Goal: Task Accomplishment & Management: Use online tool/utility

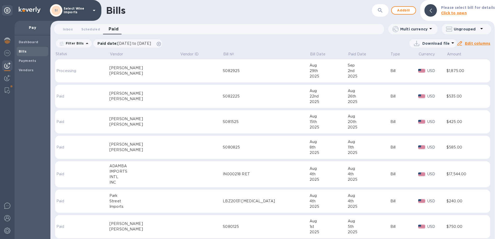
click at [25, 50] on b "Bills" at bounding box center [23, 51] width 8 height 4
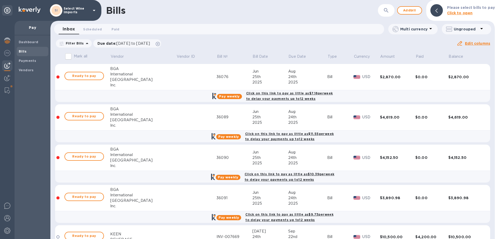
scroll to position [26, 0]
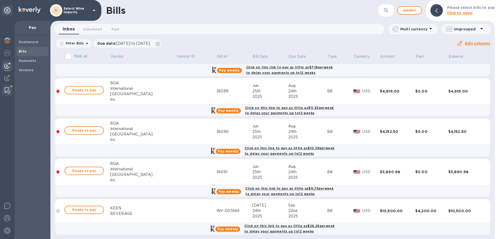
click at [10, 90] on div at bounding box center [7, 90] width 9 height 10
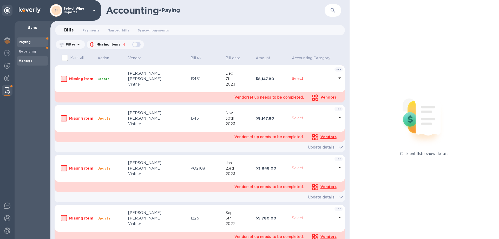
click at [24, 60] on b "Manage" at bounding box center [26, 61] width 14 height 4
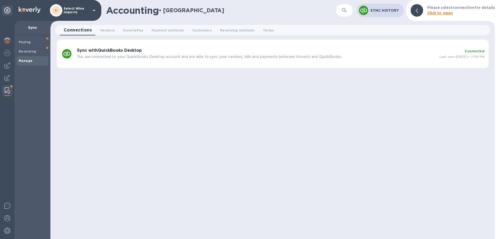
click at [107, 52] on b "Sync with QuickBooks Desktop" at bounding box center [109, 50] width 65 height 5
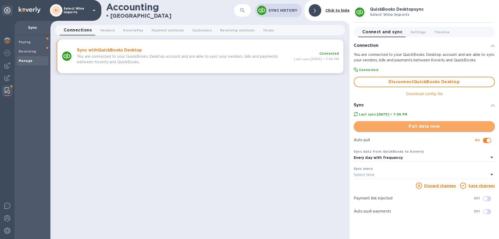
click at [427, 124] on span "Pull data now" at bounding box center [424, 126] width 133 height 6
